Goal: Transaction & Acquisition: Purchase product/service

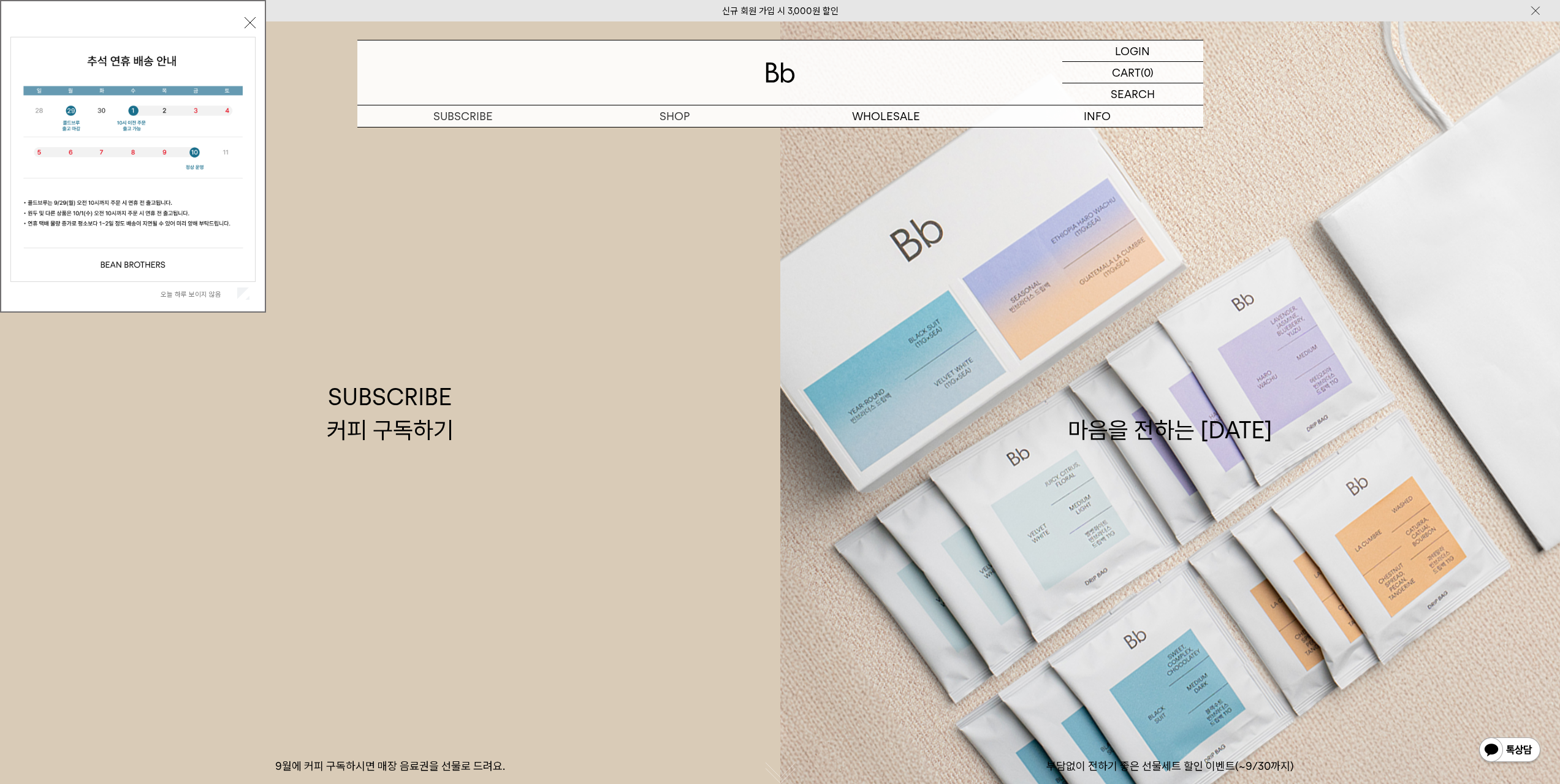
click at [247, 21] on button "닫기" at bounding box center [250, 23] width 11 height 11
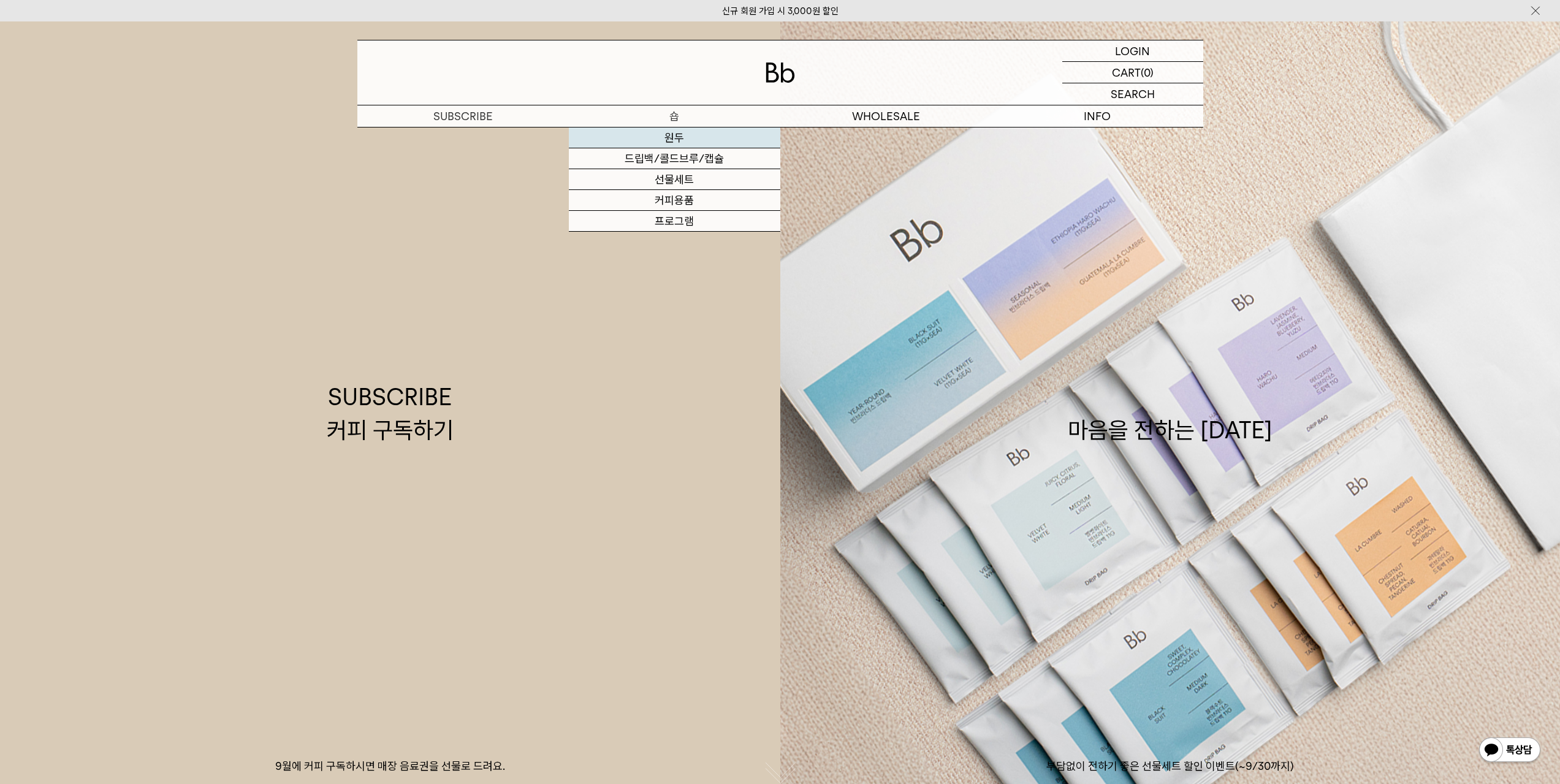
click at [673, 139] on link "원두" at bounding box center [675, 138] width 212 height 21
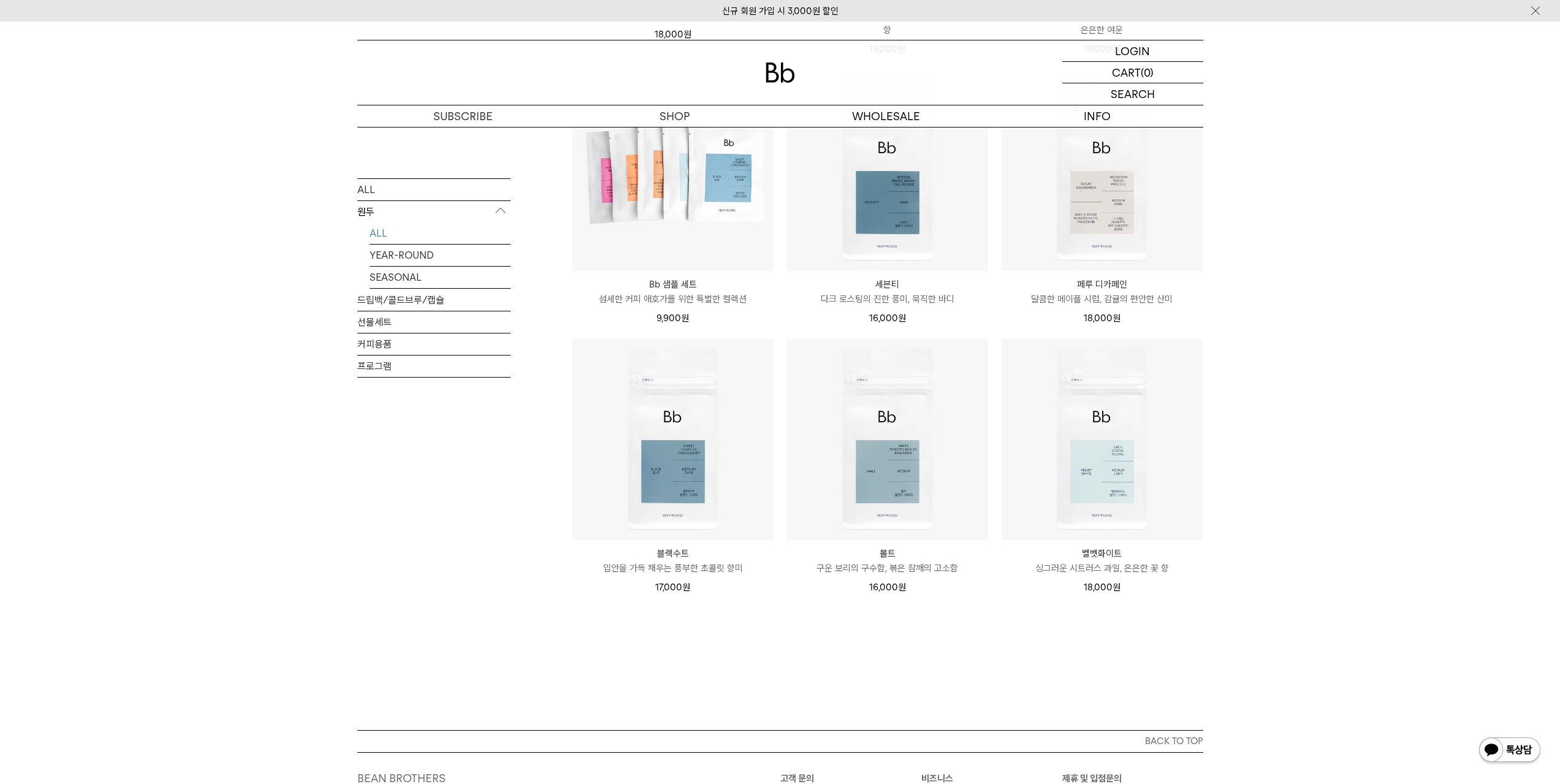
scroll to position [735, 0]
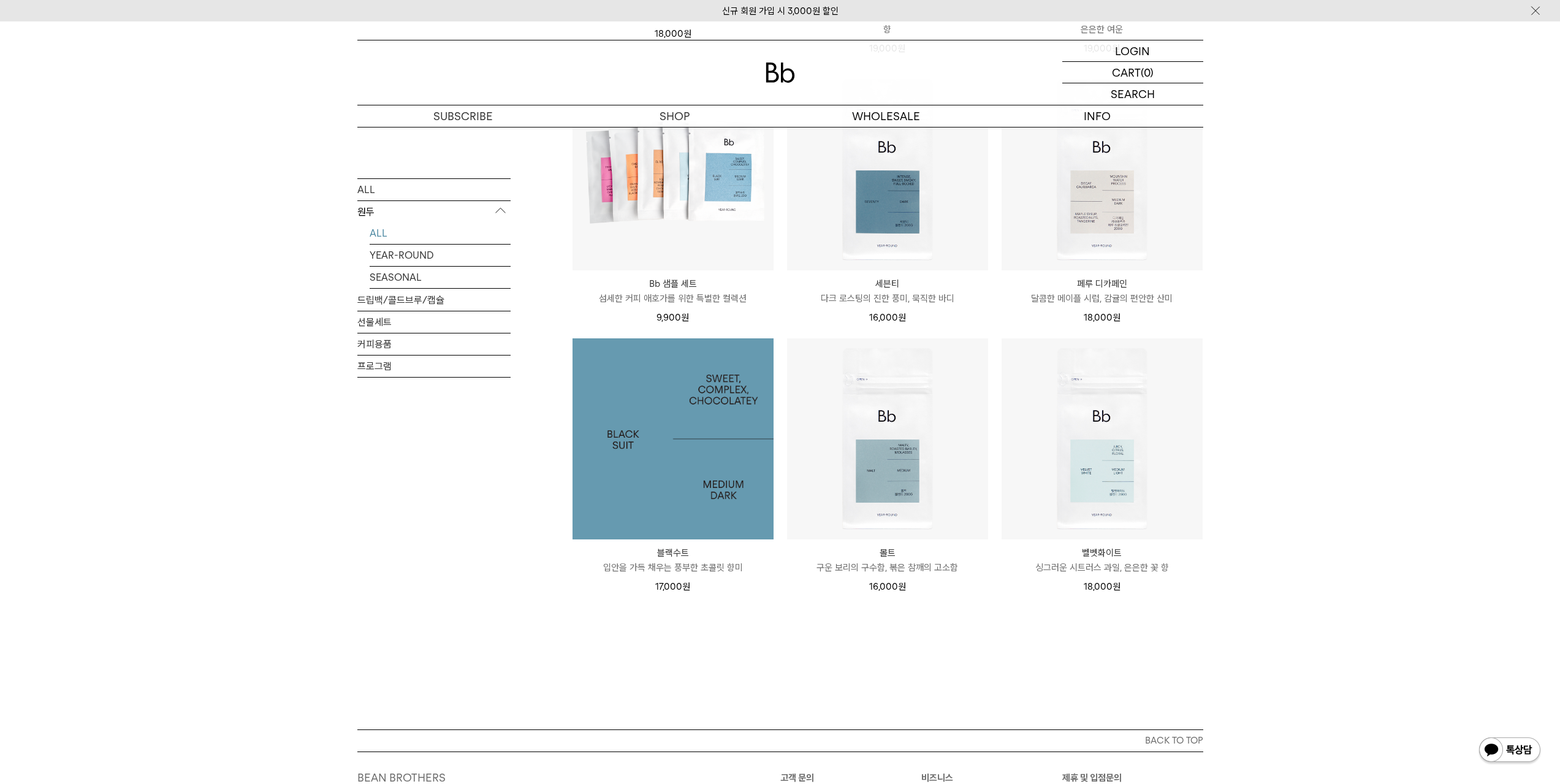
click at [699, 465] on img at bounding box center [673, 438] width 201 height 201
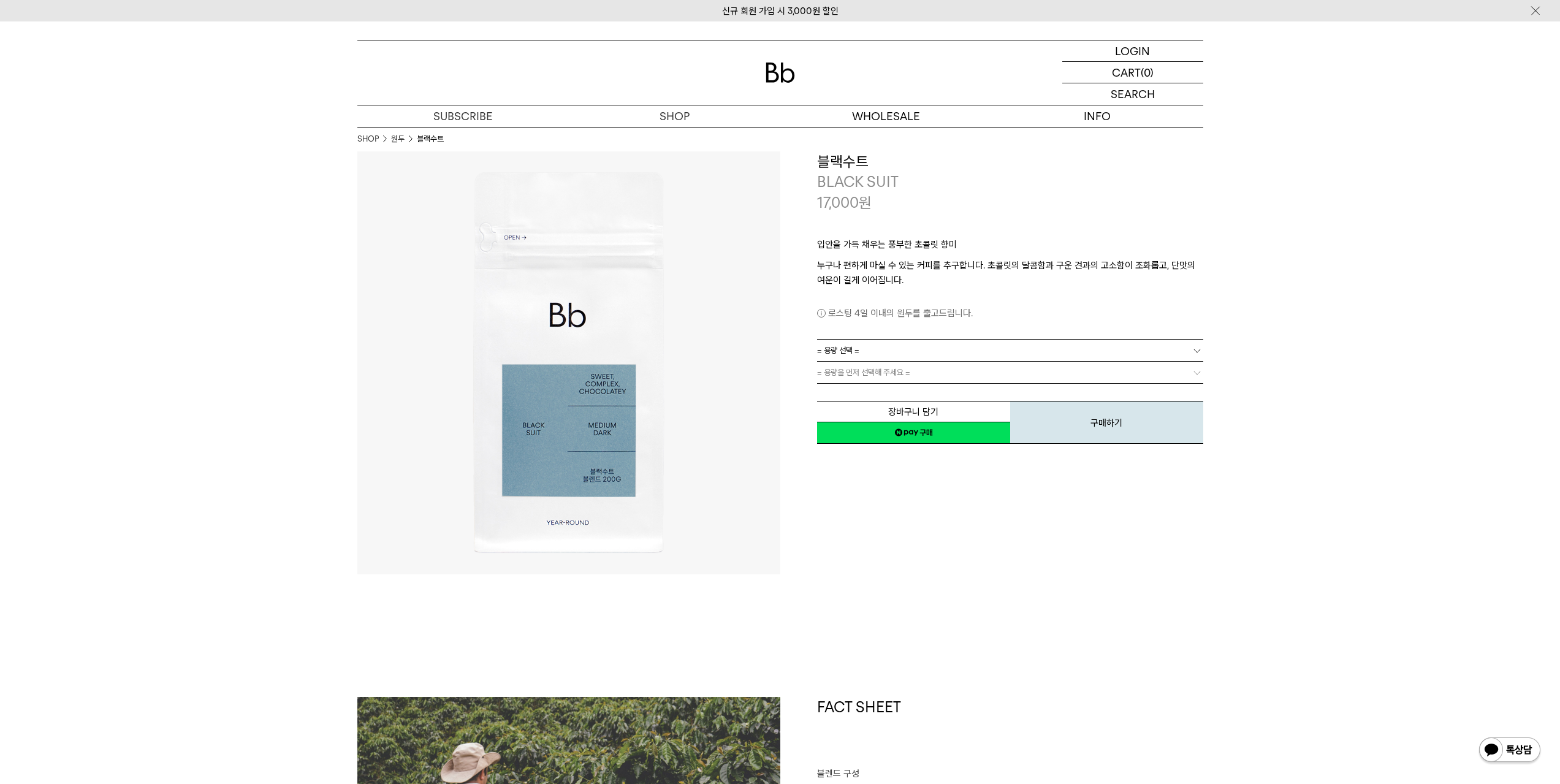
click at [922, 344] on link "= 용량 선택 =" at bounding box center [1010, 350] width 386 height 21
click at [872, 416] on li "1kg" at bounding box center [1016, 417] width 374 height 22
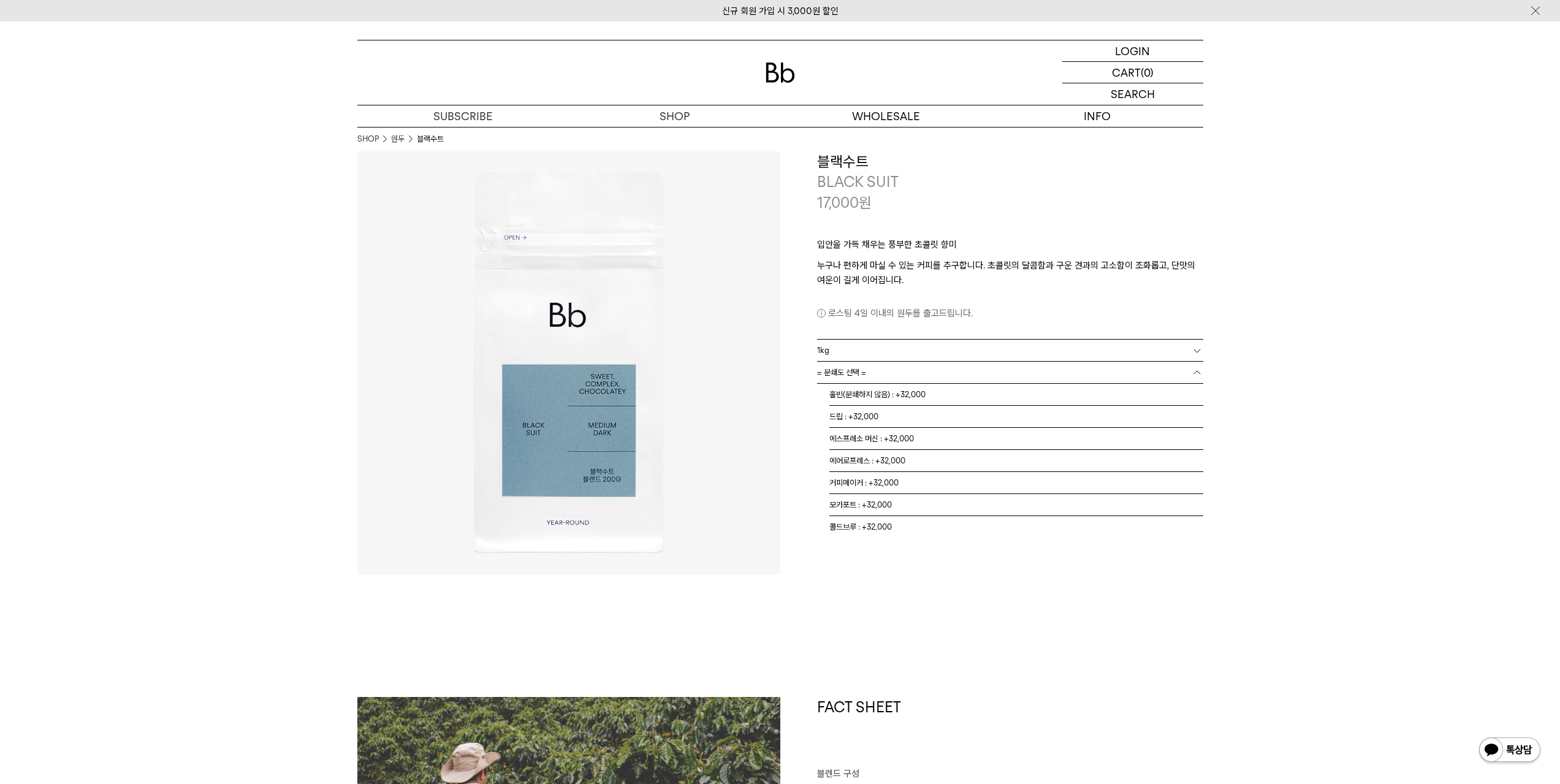
click at [876, 379] on link "= 분쇄도 선택 =" at bounding box center [1010, 372] width 386 height 21
click at [913, 393] on li "홀빈(분쇄하지 않음) : +32,000" at bounding box center [1016, 394] width 374 height 22
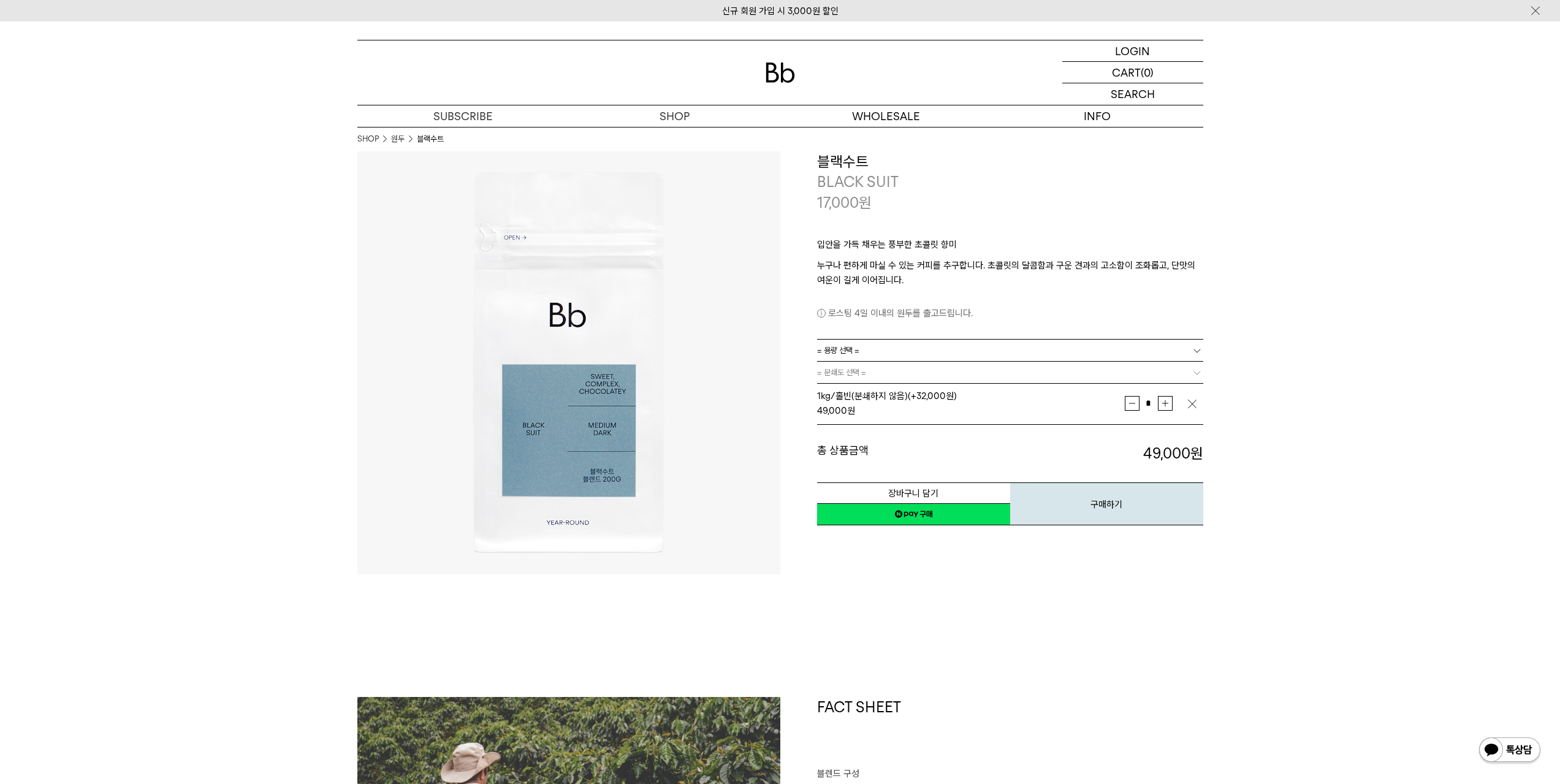
click at [942, 517] on link "네이버페이 구매하기" at bounding box center [913, 514] width 193 height 22
